Goal: Entertainment & Leisure: Consume media (video, audio)

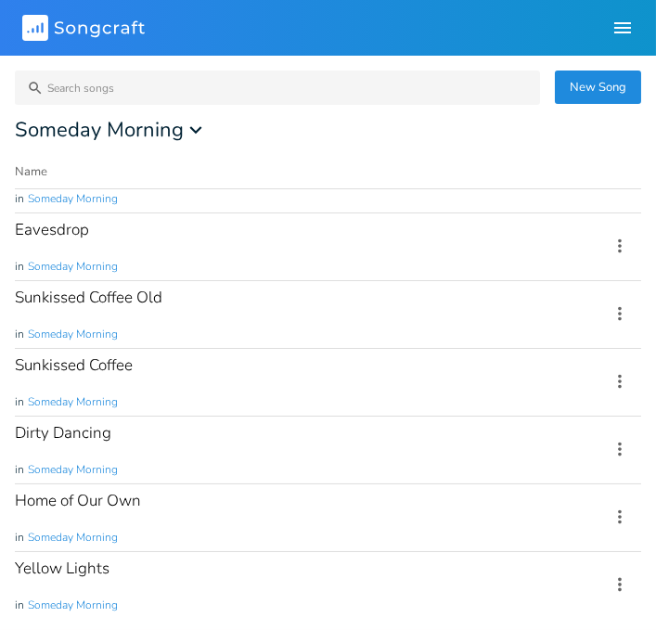
scroll to position [102, 0]
click at [186, 513] on div "Home of Our Own in Someday Morning" at bounding box center [301, 517] width 572 height 67
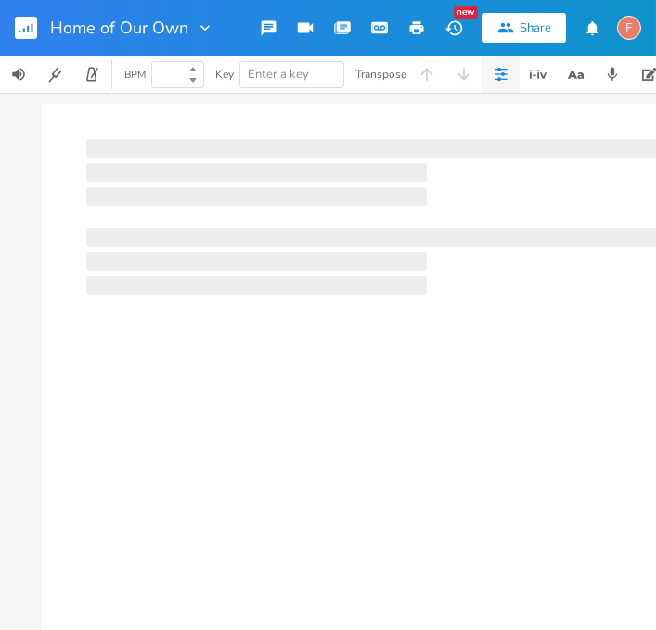
type input "100"
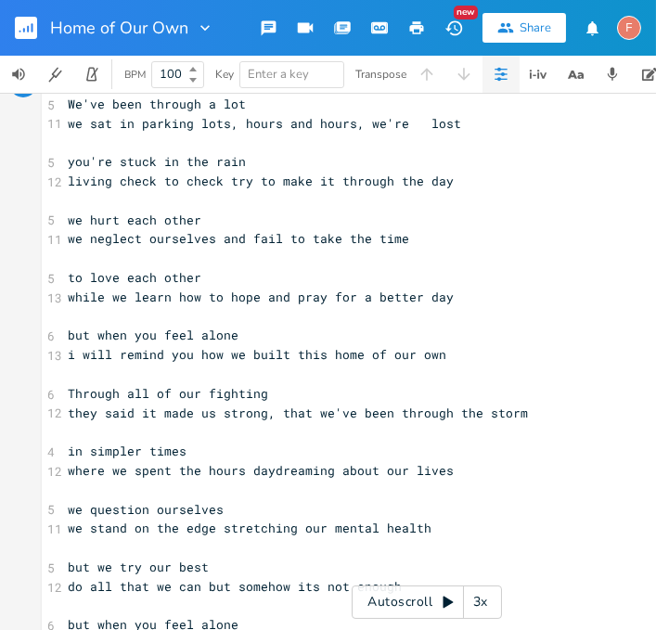
scroll to position [38, 0]
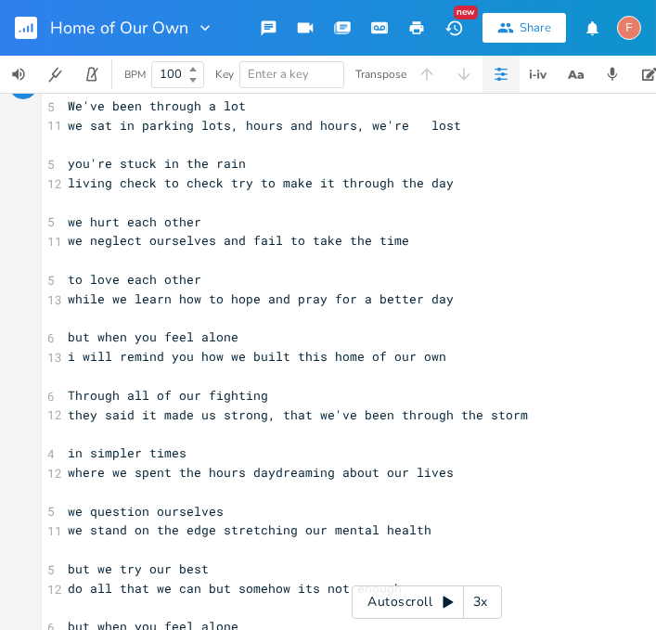
click at [428, 602] on div "Autoscroll 3x" at bounding box center [426, 601] width 150 height 33
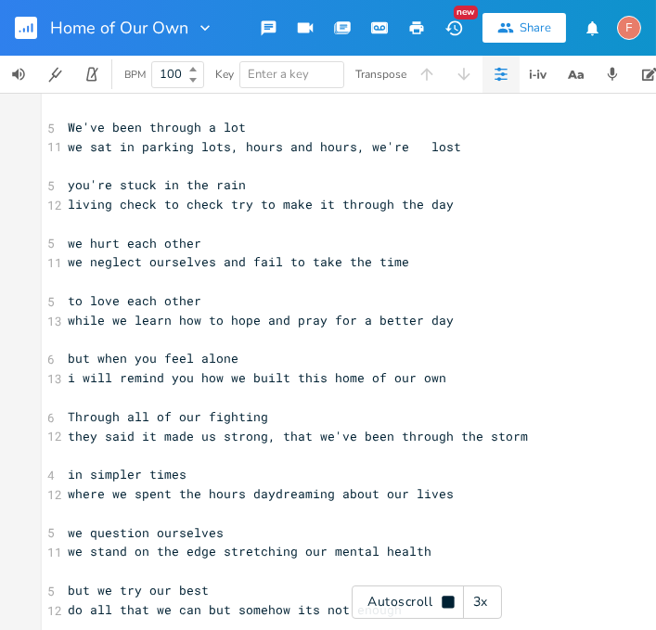
click at [443, 599] on icon at bounding box center [447, 601] width 12 height 12
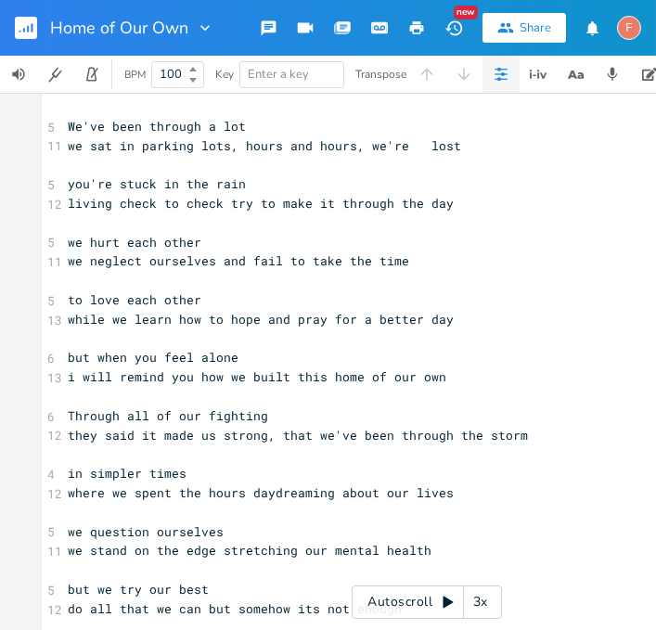
scroll to position [0, 0]
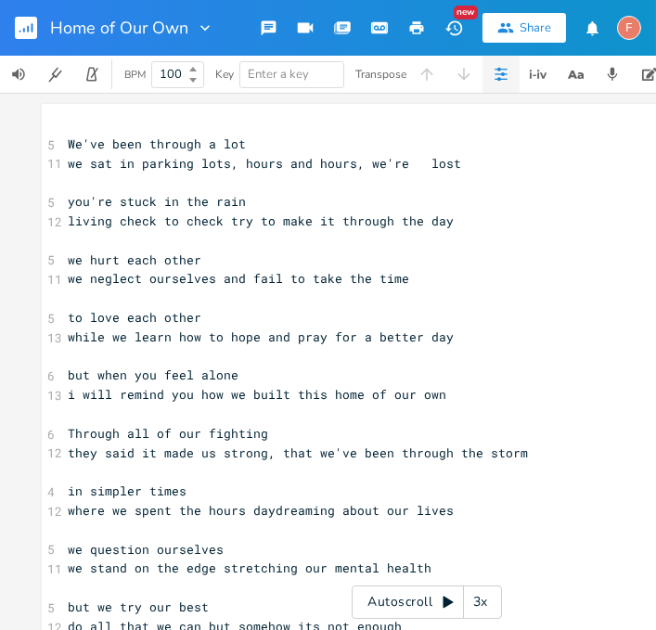
click at [93, 117] on pre "​" at bounding box center [426, 124] width 725 height 19
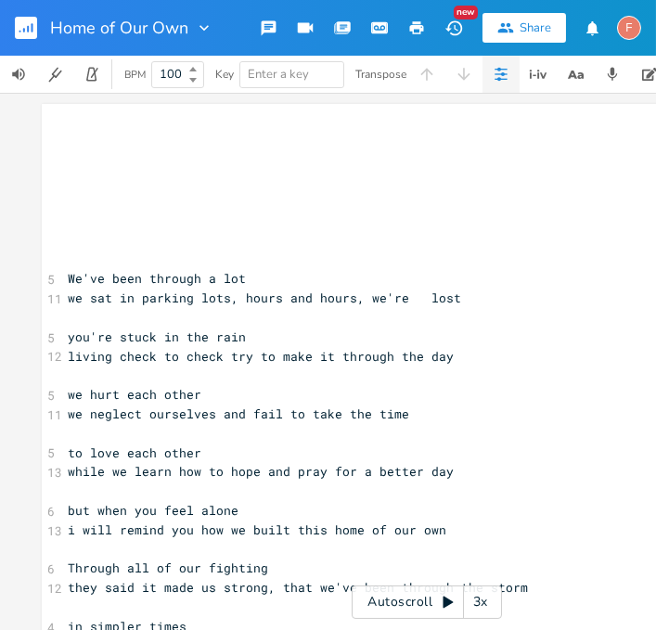
click at [134, 303] on span "we sat in parking lots, hours and hours, we're lost" at bounding box center [264, 297] width 393 height 17
click at [23, 30] on icon "button" at bounding box center [24, 30] width 2 height 5
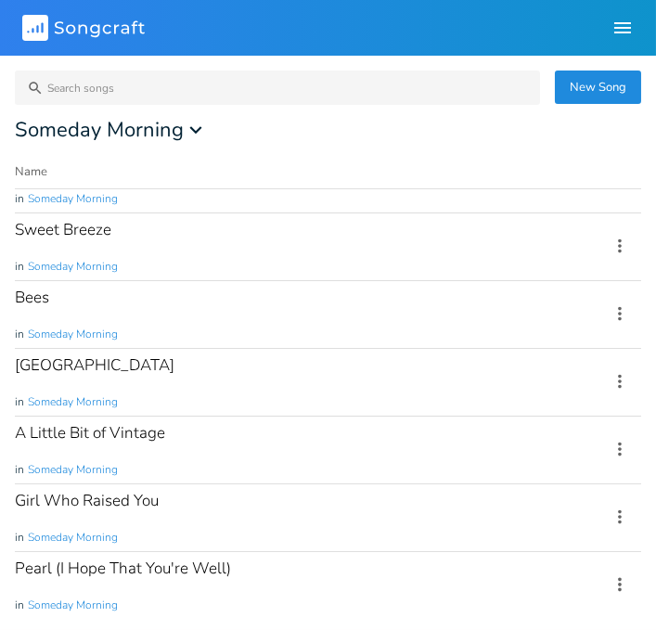
scroll to position [179, 0]
click at [390, 369] on div "Heidelberg in Someday Morning" at bounding box center [301, 382] width 572 height 67
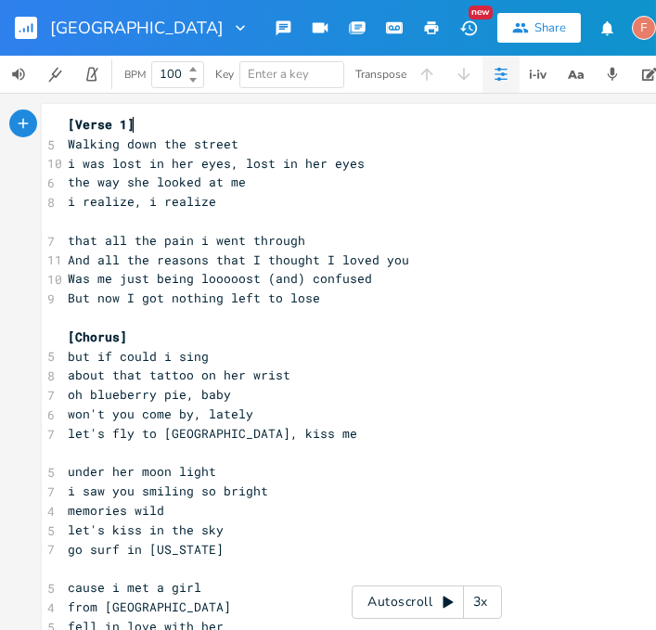
click at [68, 122] on span "[Verse 1]" at bounding box center [101, 124] width 67 height 17
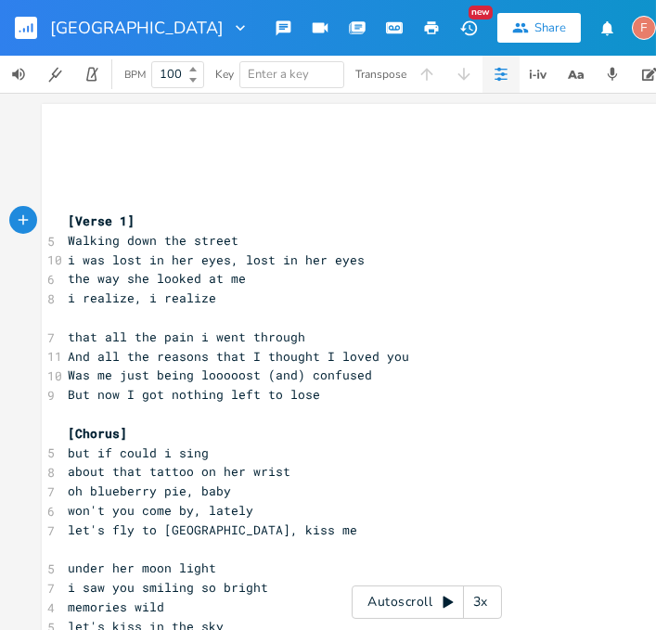
click at [23, 30] on icon "button" at bounding box center [24, 30] width 2 height 5
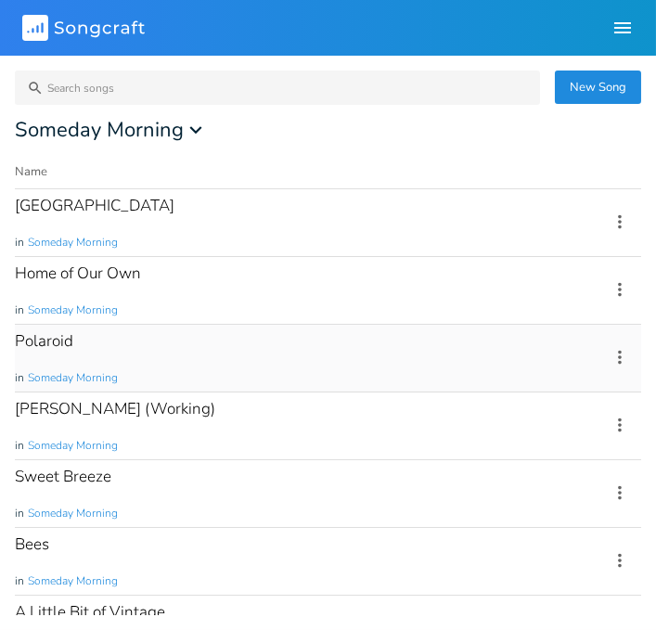
click at [471, 352] on div "Polaroid in Someday Morning" at bounding box center [301, 358] width 572 height 67
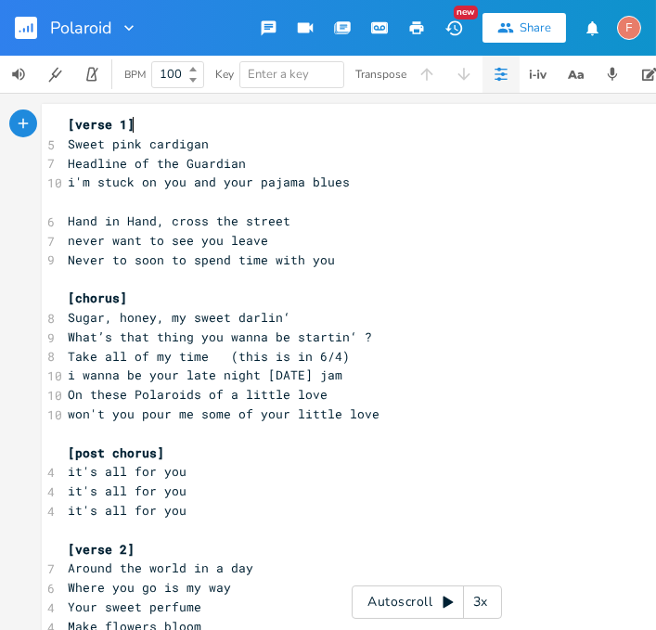
click at [68, 132] on span "[verse 1]" at bounding box center [101, 124] width 67 height 17
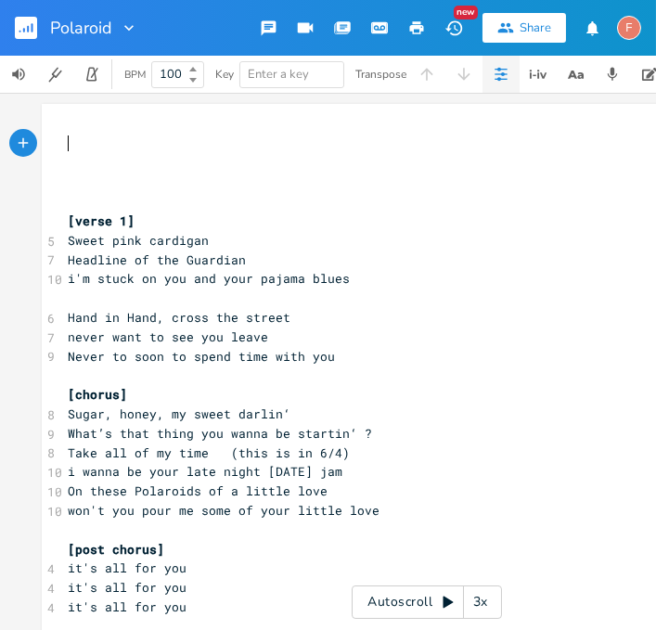
click at [23, 37] on rect "button" at bounding box center [26, 28] width 22 height 22
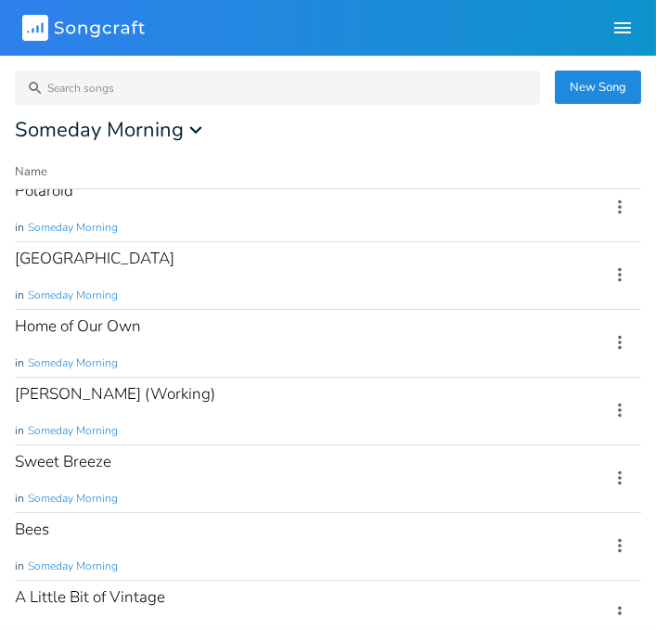
scroll to position [14, 0]
click at [60, 29] on icon "Songcraft" at bounding box center [83, 28] width 122 height 26
click at [28, 32] on icon at bounding box center [28, 32] width 2 height 2
click at [25, 25] on rect at bounding box center [35, 28] width 26 height 26
click at [619, 32] on icon "button" at bounding box center [622, 27] width 17 height 11
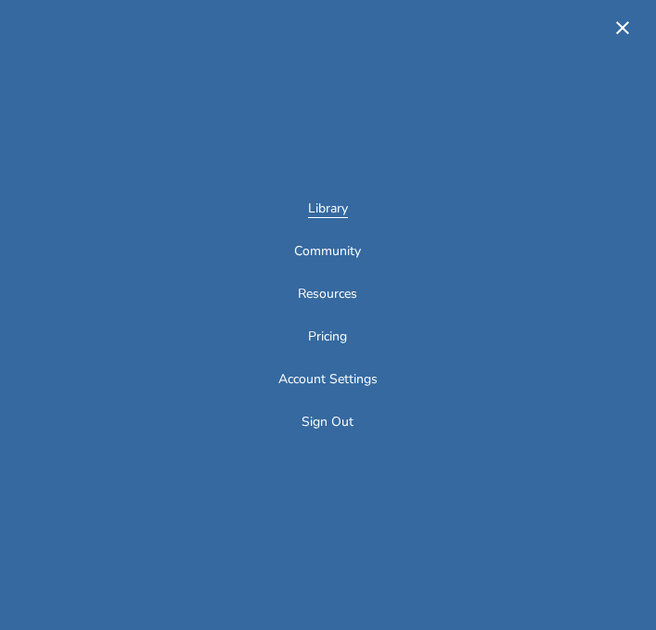
click at [339, 209] on link "Library" at bounding box center [328, 210] width 40 height 16
click at [332, 214] on link "Library" at bounding box center [328, 210] width 40 height 16
click at [620, 26] on icon "button" at bounding box center [622, 27] width 13 height 13
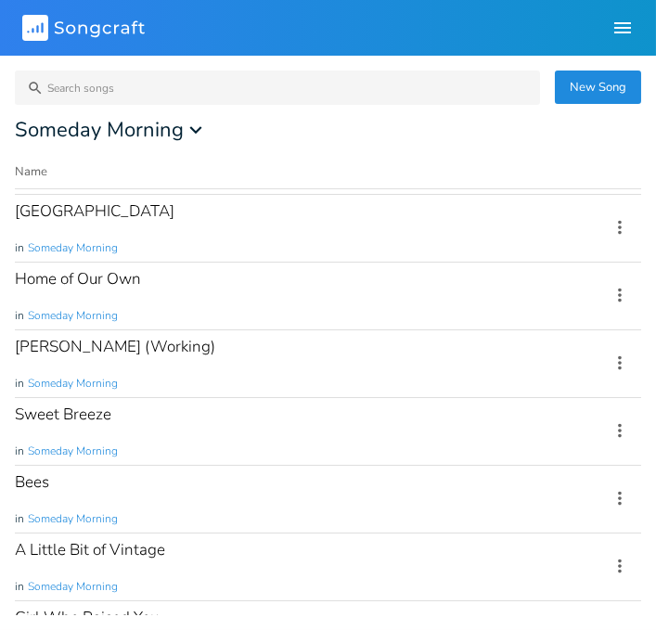
scroll to position [0, 0]
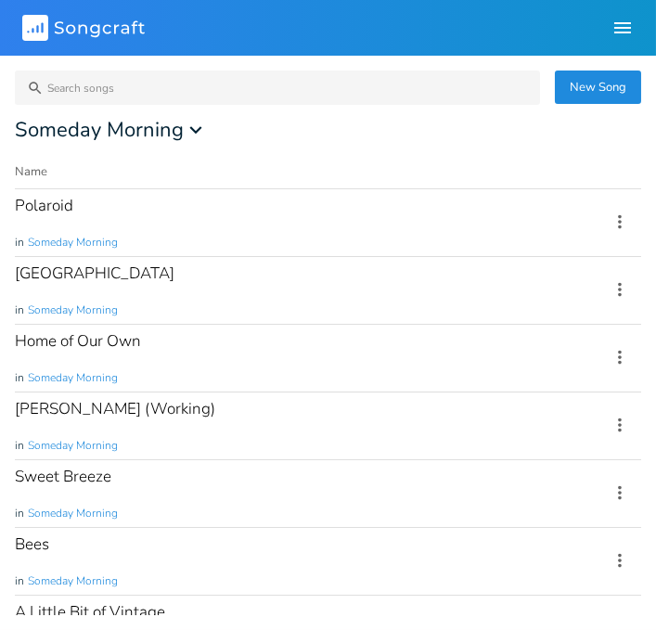
click at [28, 32] on icon at bounding box center [28, 32] width 2 height 2
click at [400, 351] on div "Home of Our Own in Someday Morning" at bounding box center [301, 358] width 572 height 67
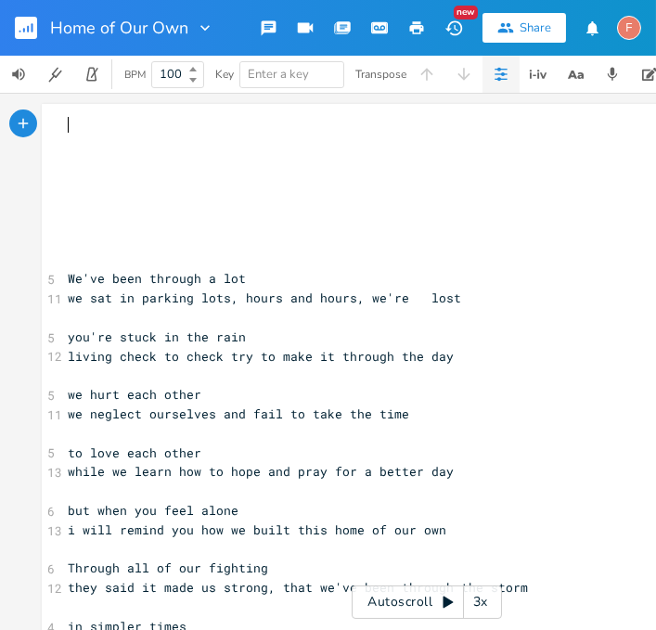
click at [441, 601] on icon at bounding box center [448, 601] width 15 height 15
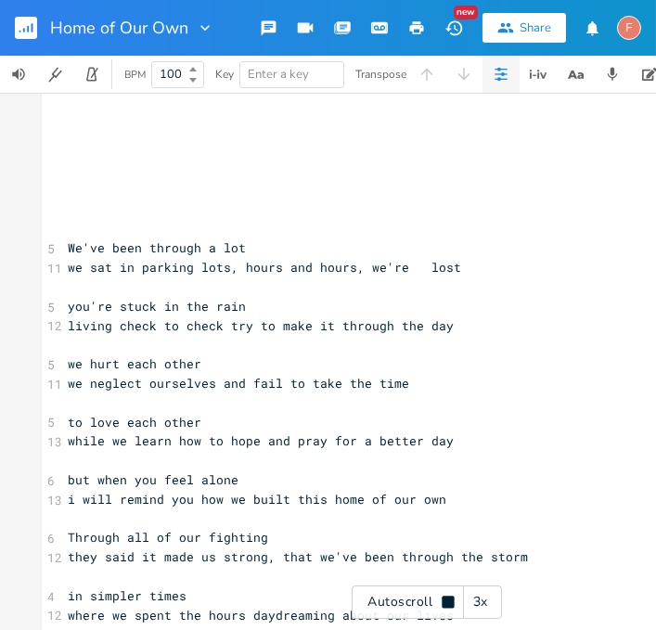
click at [486, 613] on div "3x" at bounding box center [480, 601] width 33 height 33
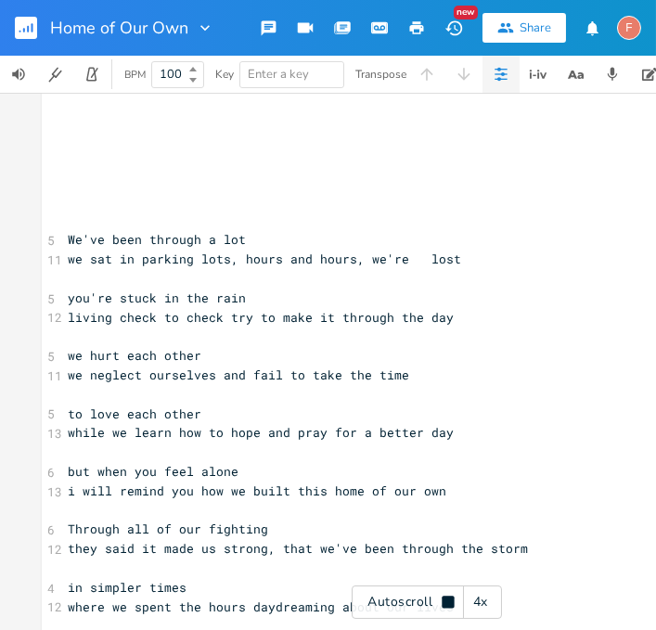
click at [488, 607] on div "4x" at bounding box center [480, 601] width 33 height 33
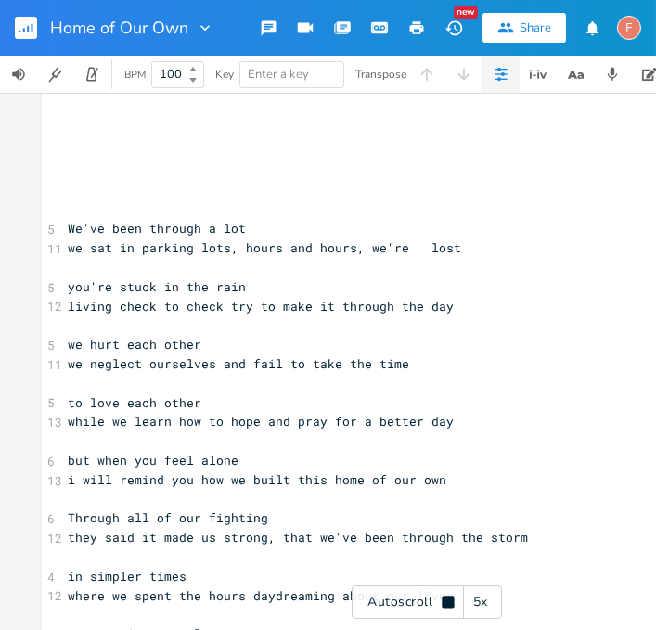
click at [489, 597] on div "5x" at bounding box center [480, 601] width 33 height 33
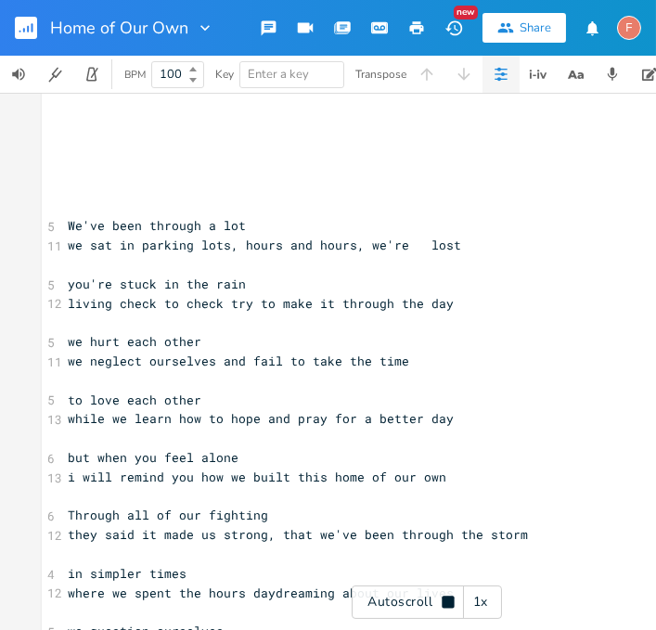
click at [483, 607] on div "1x" at bounding box center [480, 601] width 33 height 33
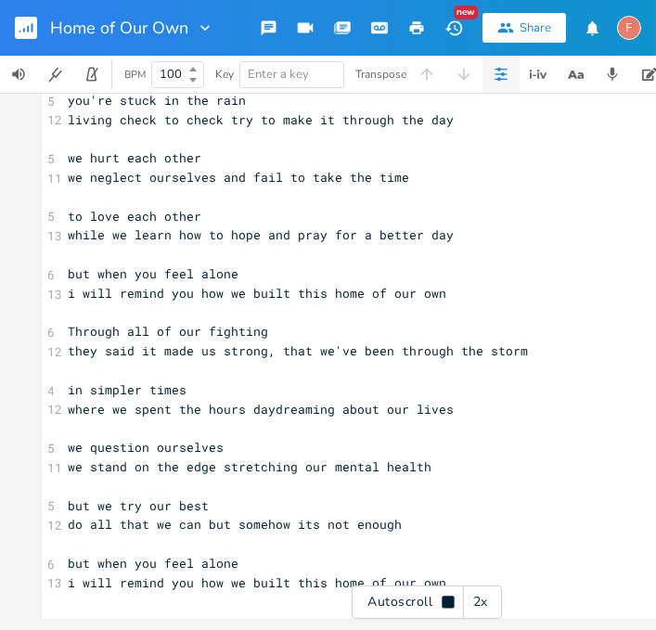
scroll to position [248, 0]
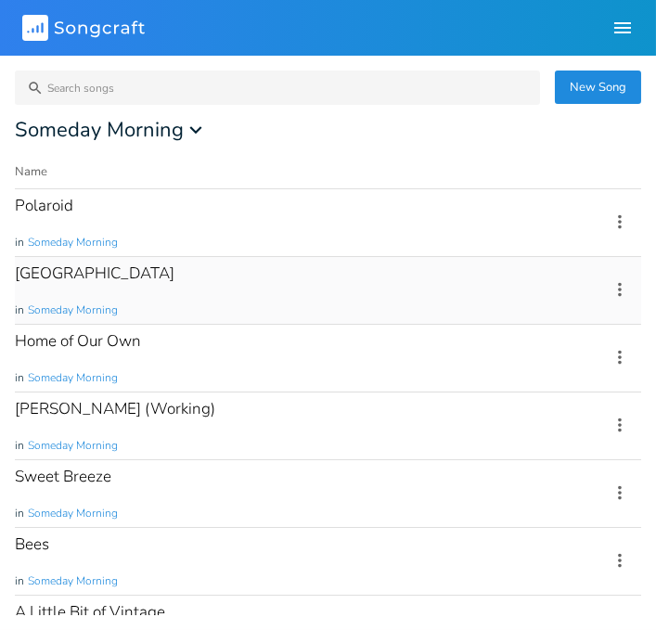
click at [380, 298] on div "Heidelberg in Someday Morning" at bounding box center [301, 290] width 572 height 67
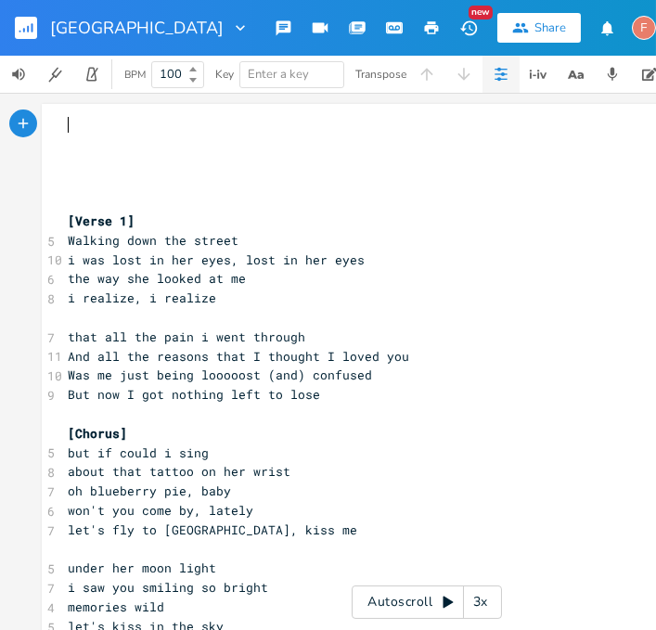
click at [487, 602] on div "3x" at bounding box center [480, 601] width 33 height 33
click at [489, 607] on div "4x" at bounding box center [480, 601] width 33 height 33
click at [489, 611] on div "5x" at bounding box center [480, 601] width 33 height 33
click at [486, 605] on div "1x" at bounding box center [480, 601] width 33 height 33
click at [441, 603] on icon at bounding box center [448, 601] width 15 height 15
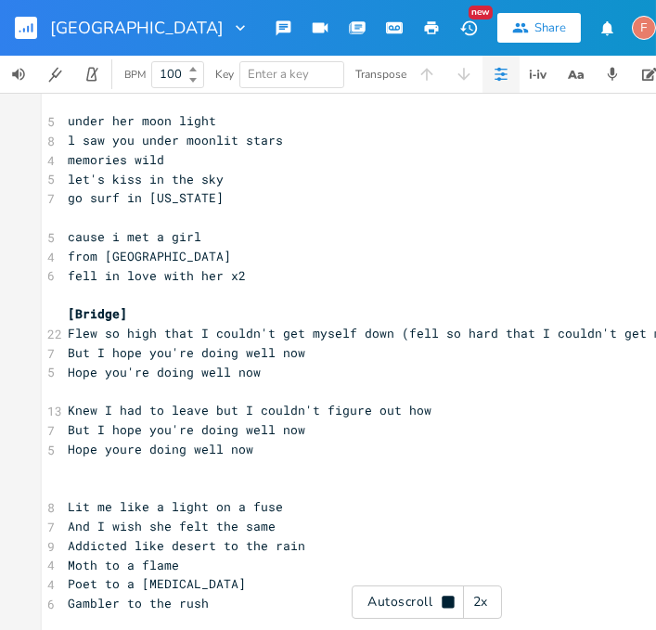
scroll to position [1027, 0]
